Goal: Task Accomplishment & Management: Use online tool/utility

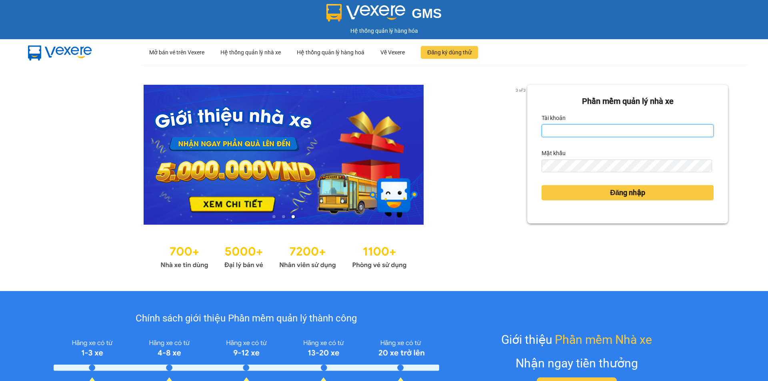
click at [621, 136] on input "Tài khoản" at bounding box center [628, 130] width 172 height 13
type input "lehoangvi.namhailimo"
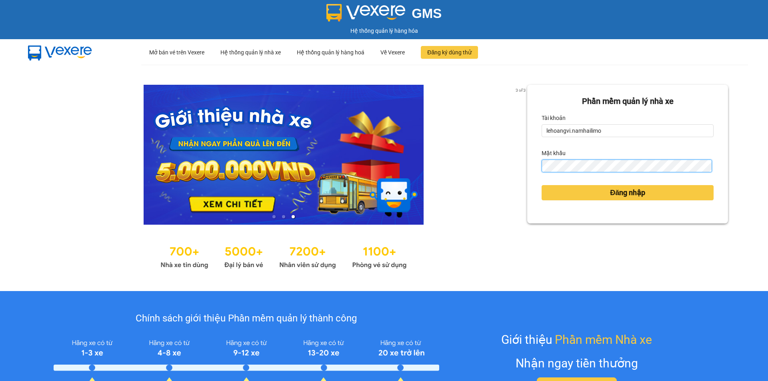
click at [542, 185] on button "Đăng nhập" at bounding box center [628, 192] width 172 height 15
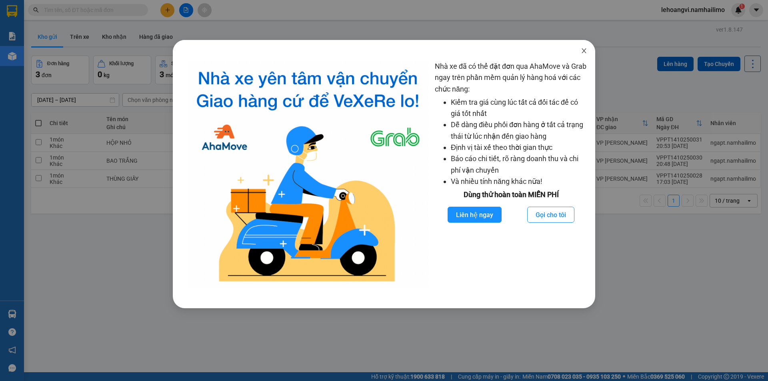
click at [587, 51] on icon "close" at bounding box center [584, 51] width 6 height 6
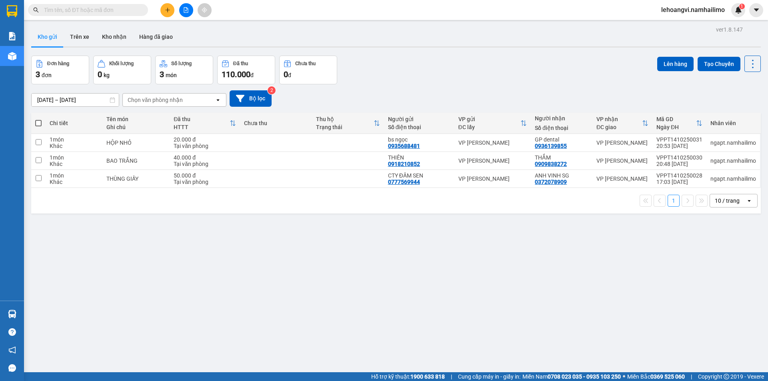
click at [116, 7] on input "text" at bounding box center [91, 10] width 94 height 9
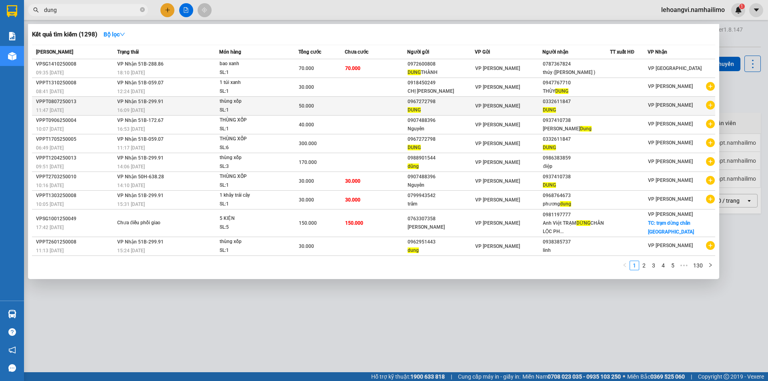
type input "dung"
click at [712, 107] on icon "plus-circle" at bounding box center [710, 105] width 9 height 9
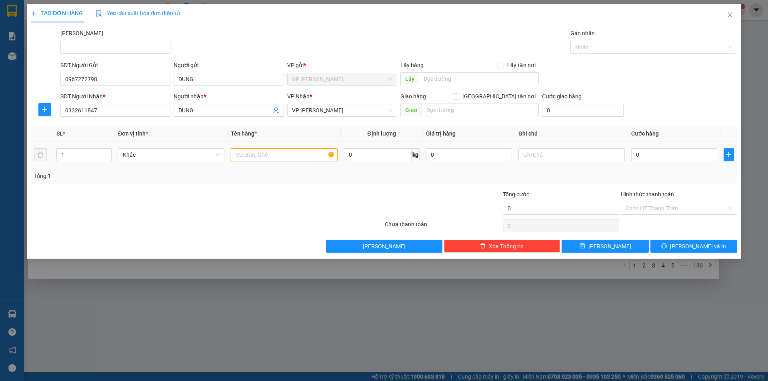
click at [266, 152] on input "text" at bounding box center [284, 154] width 106 height 13
type input "thùng xốp"
click at [101, 158] on input "1" at bounding box center [84, 155] width 54 height 12
click at [90, 155] on input "13" at bounding box center [84, 155] width 54 height 12
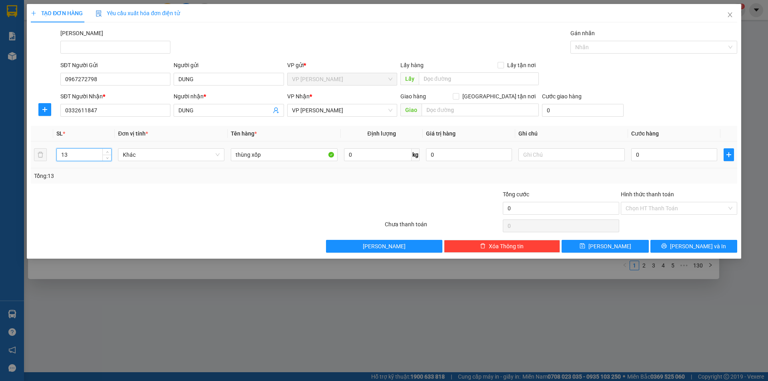
click at [90, 155] on input "13" at bounding box center [84, 155] width 54 height 12
type input "3"
drag, startPoint x: 114, startPoint y: 201, endPoint x: 438, endPoint y: 182, distance: 324.2
click at [118, 201] on div at bounding box center [148, 204] width 236 height 28
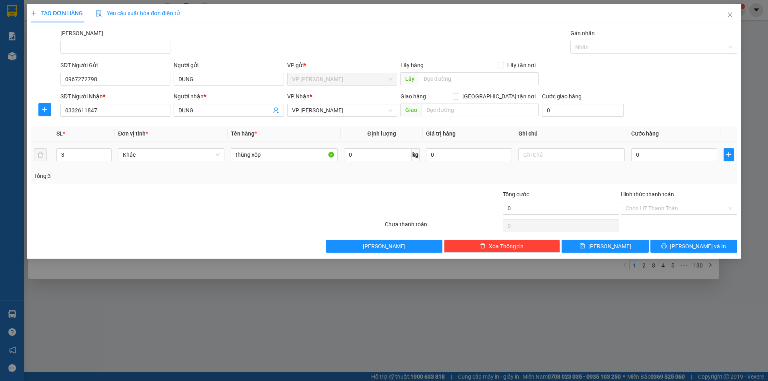
click at [676, 162] on div "0" at bounding box center [674, 155] width 86 height 16
click at [676, 156] on input "0" at bounding box center [674, 154] width 86 height 13
type input "1"
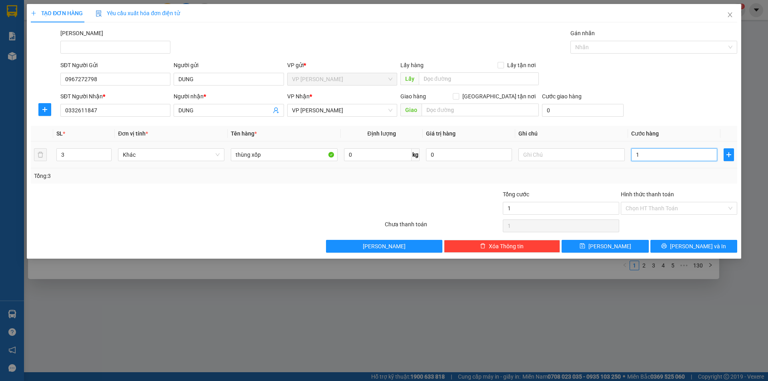
type input "15"
type input "150"
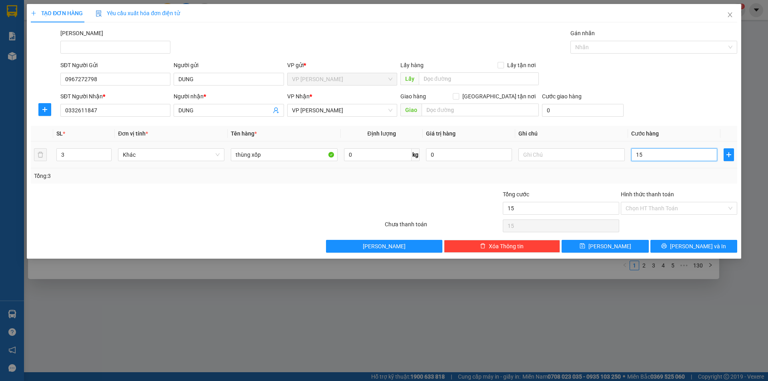
type input "150"
type input "150.000"
click at [373, 185] on div "Transit Pickup Surcharge Ids Transit Deliver Surcharge Ids Transit Deliver Surc…" at bounding box center [384, 141] width 706 height 224
click at [640, 207] on input "Hình thức thanh toán" at bounding box center [676, 208] width 101 height 12
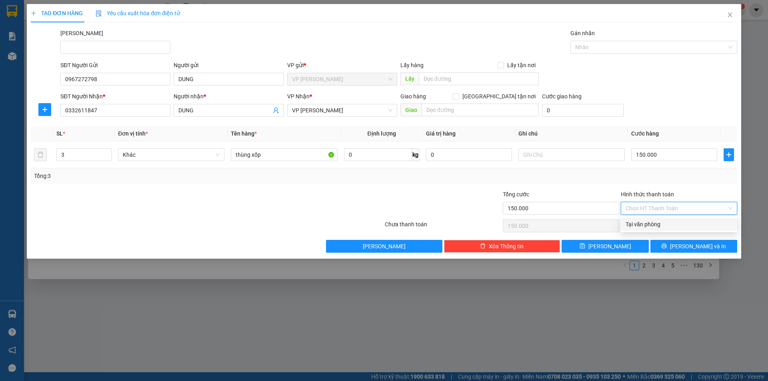
drag, startPoint x: 645, startPoint y: 218, endPoint x: 645, endPoint y: 225, distance: 7.2
click at [645, 222] on div "Tại văn phòng" at bounding box center [679, 224] width 116 height 13
type input "0"
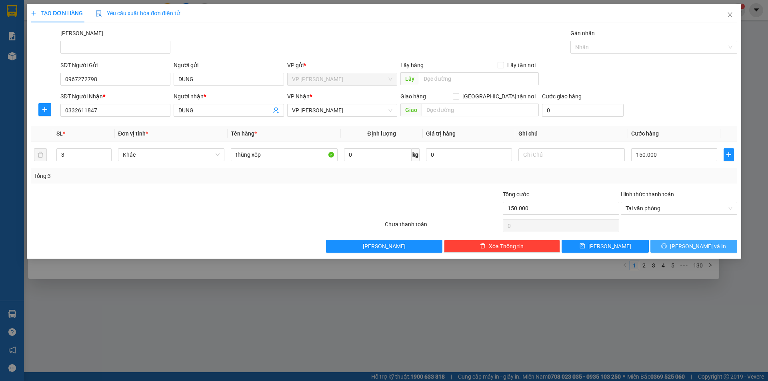
click at [667, 249] on icon "printer" at bounding box center [664, 246] width 6 height 6
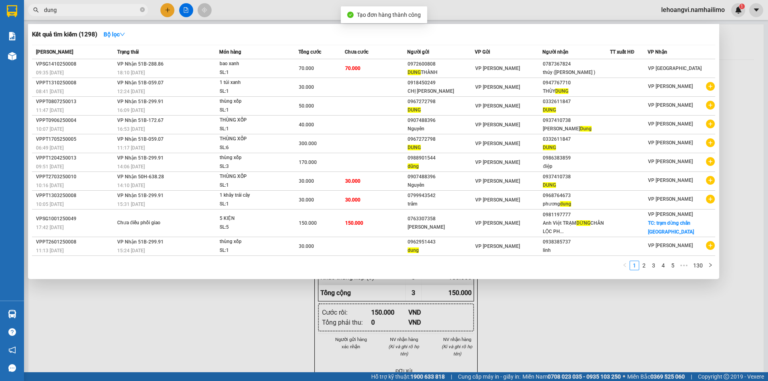
click at [580, 304] on div at bounding box center [384, 190] width 768 height 381
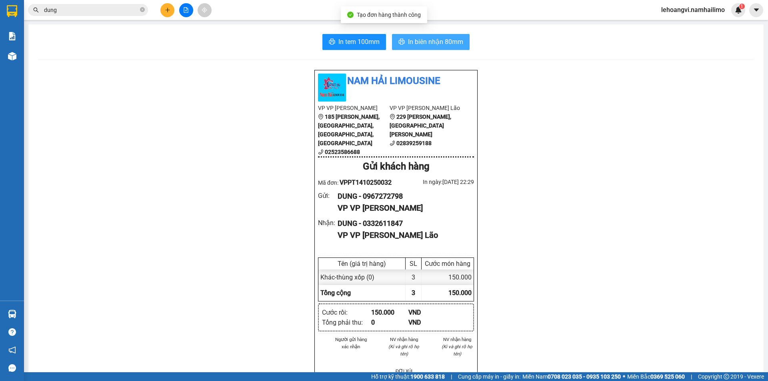
click at [449, 46] on span "In biên nhận 80mm" at bounding box center [435, 42] width 55 height 10
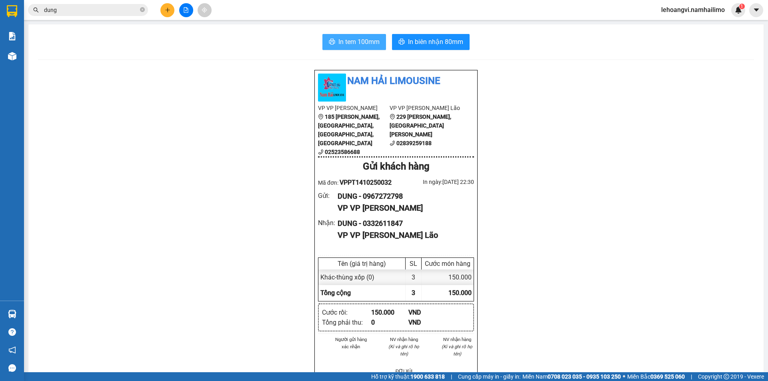
click at [357, 43] on span "In tem 100mm" at bounding box center [358, 42] width 41 height 10
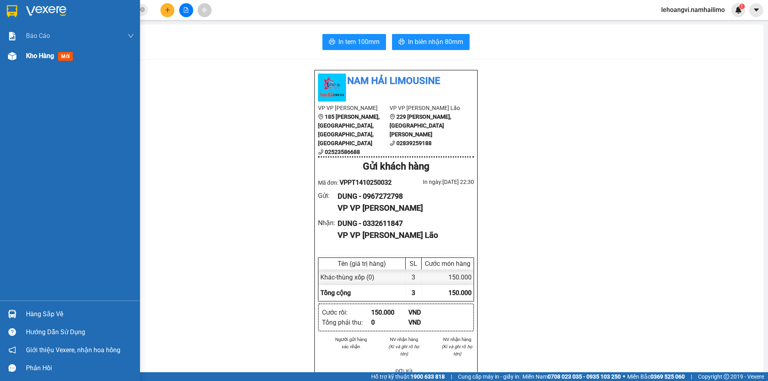
click at [71, 57] on span "mới" at bounding box center [65, 56] width 15 height 9
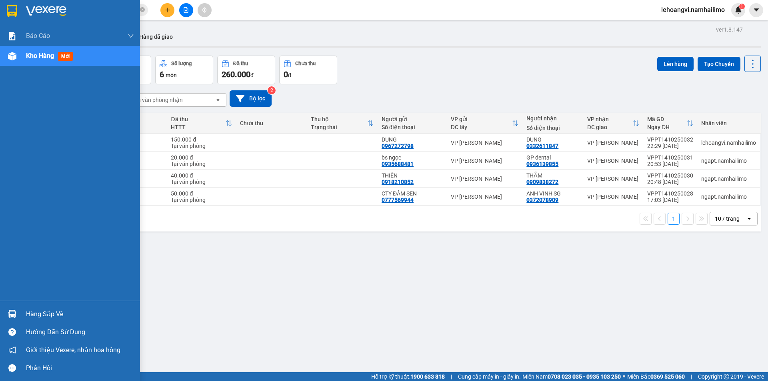
click at [42, 308] on div "Hàng sắp về" at bounding box center [80, 314] width 108 height 12
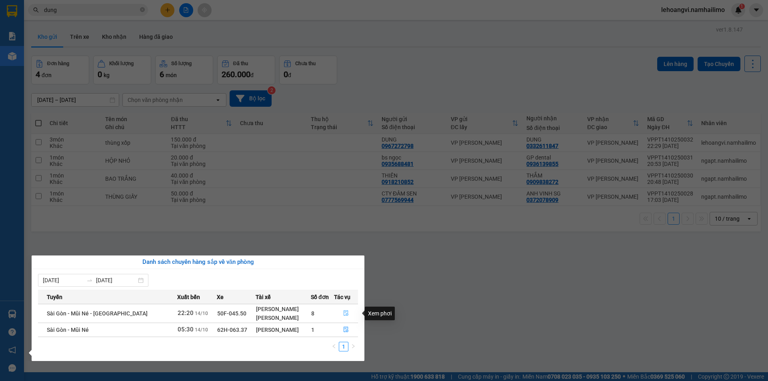
click at [347, 313] on icon "file-done" at bounding box center [346, 314] width 5 height 6
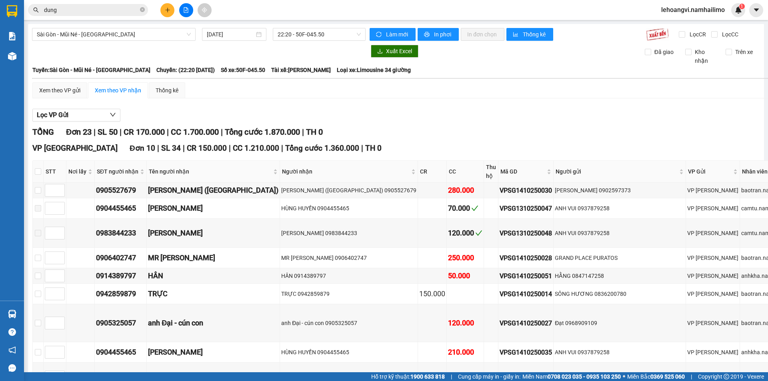
checkbox input "true"
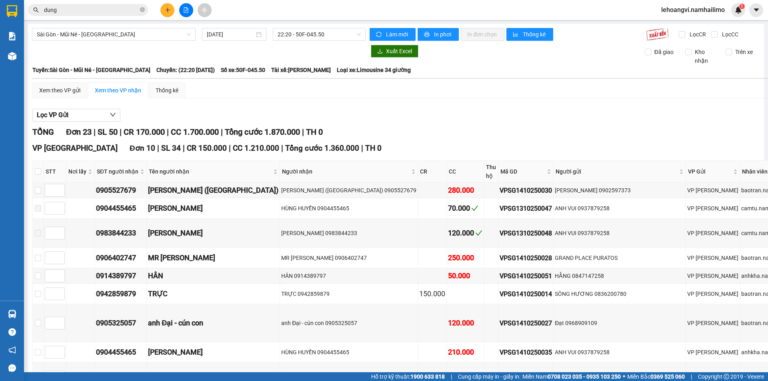
checkbox input "true"
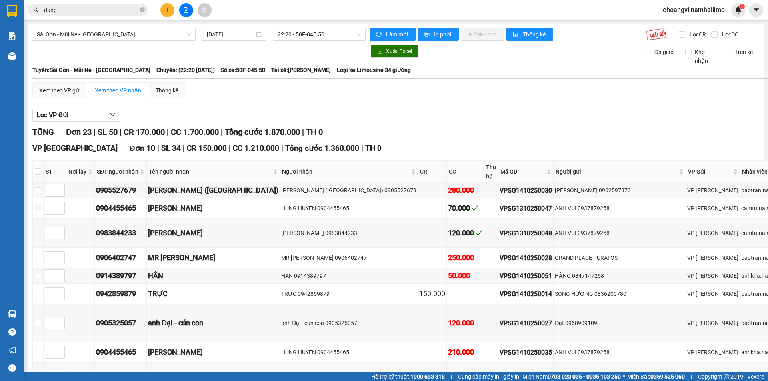
checkbox input "true"
drag, startPoint x: 158, startPoint y: 142, endPoint x: 239, endPoint y: 148, distance: 81.4
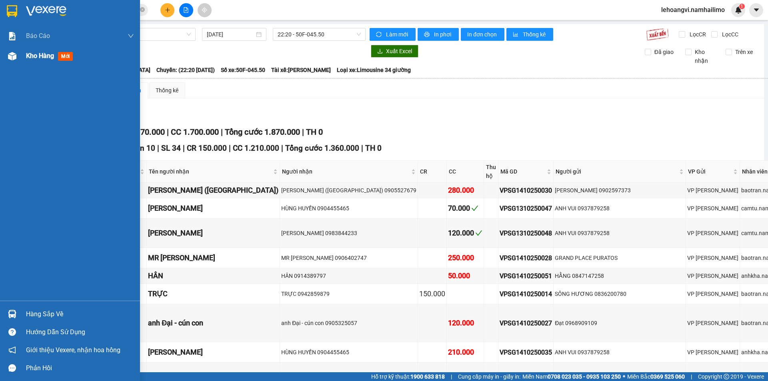
click at [44, 56] on span "Kho hàng" at bounding box center [40, 56] width 28 height 8
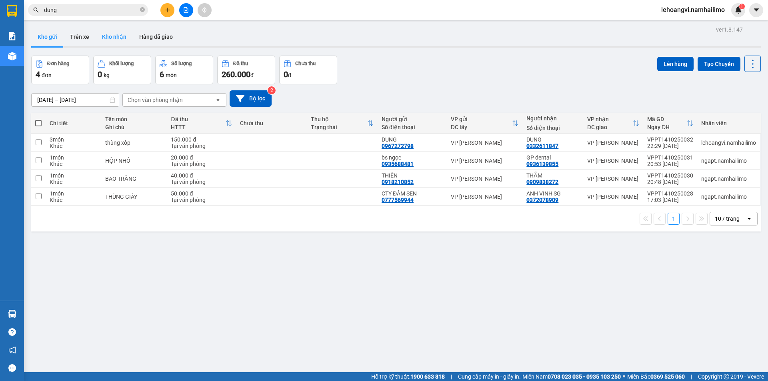
click at [113, 35] on button "Kho nhận" at bounding box center [114, 36] width 37 height 19
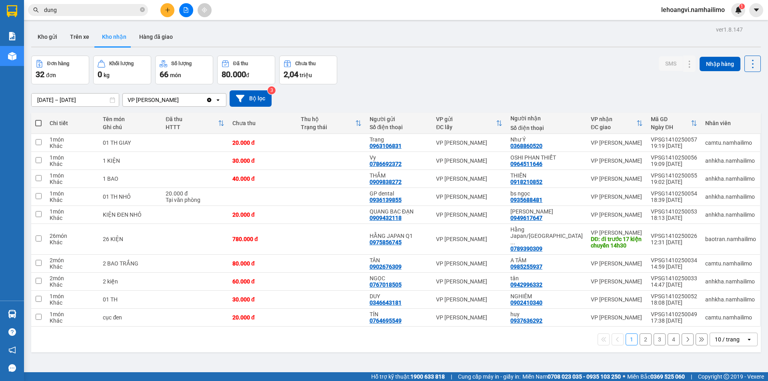
click at [640, 337] on button "2" at bounding box center [646, 340] width 12 height 12
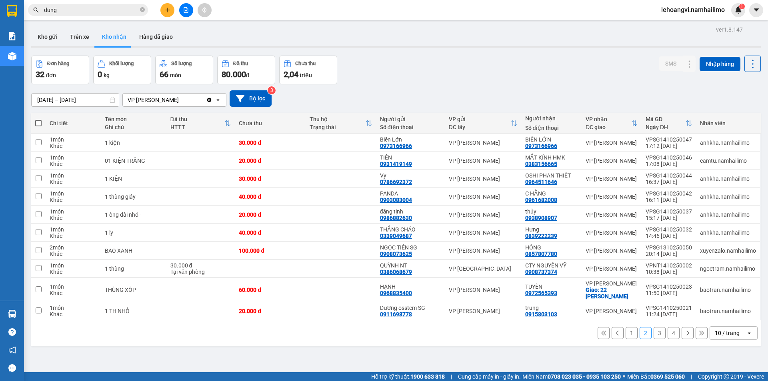
click at [654, 336] on button "3" at bounding box center [660, 333] width 12 height 12
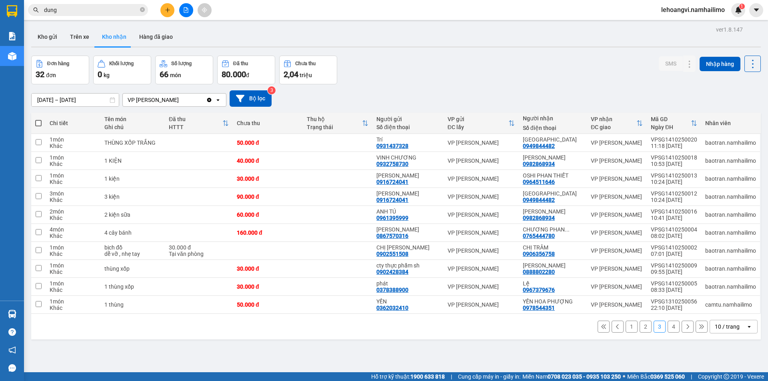
click at [631, 329] on button "1" at bounding box center [632, 327] width 12 height 12
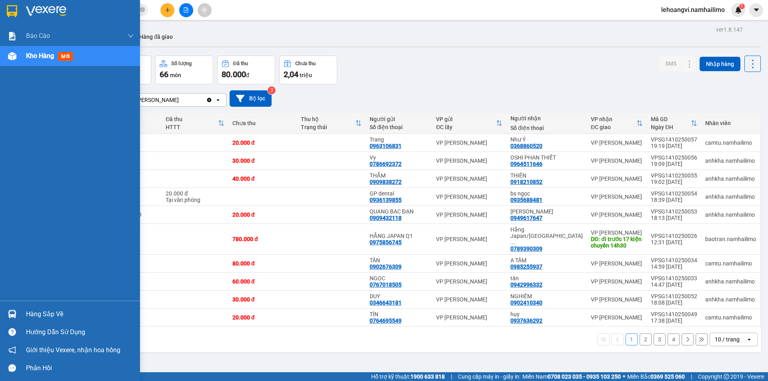
click at [10, 308] on div at bounding box center [12, 314] width 14 height 14
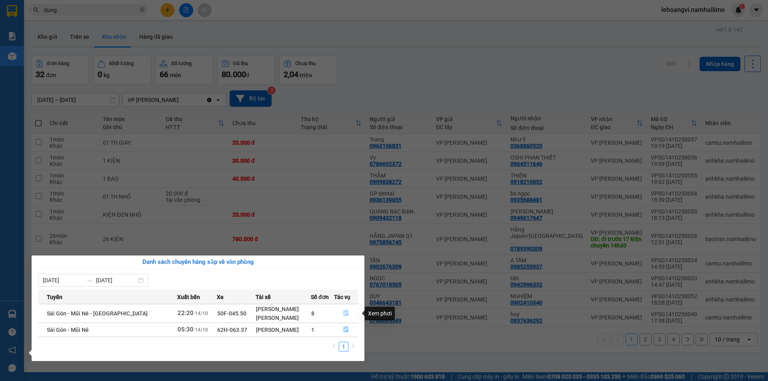
click at [336, 311] on button "button" at bounding box center [346, 313] width 24 height 13
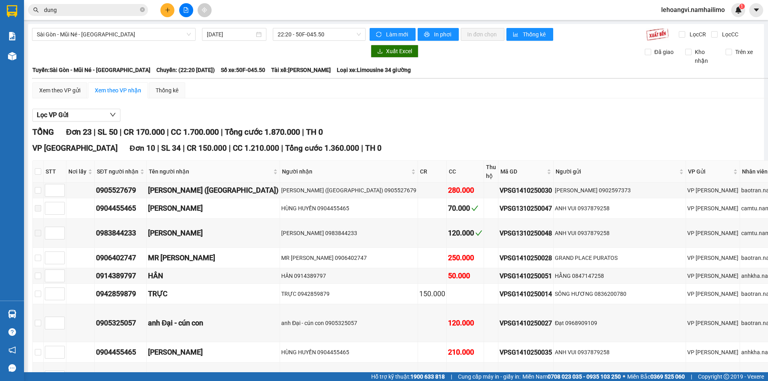
checkbox input "true"
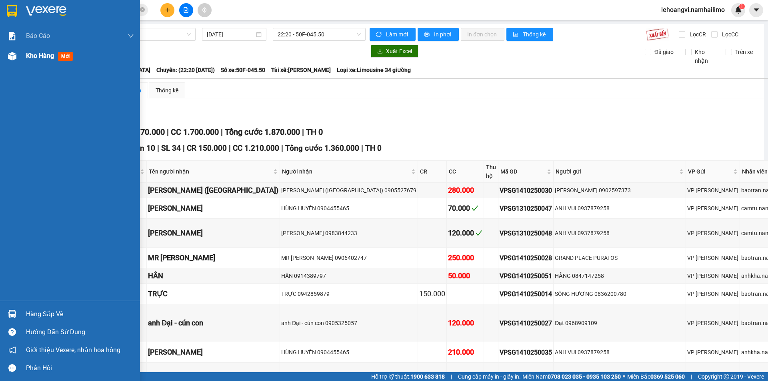
click at [24, 60] on div "Kho hàng mới" at bounding box center [70, 56] width 140 height 20
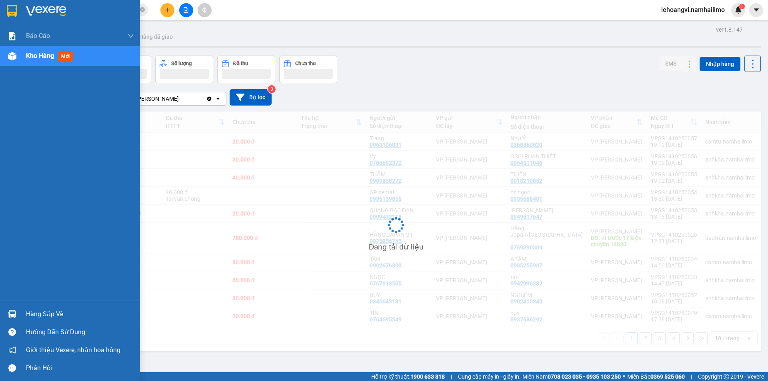
click at [24, 60] on div "Kho hàng mới" at bounding box center [70, 56] width 140 height 20
